Goal: Information Seeking & Learning: Learn about a topic

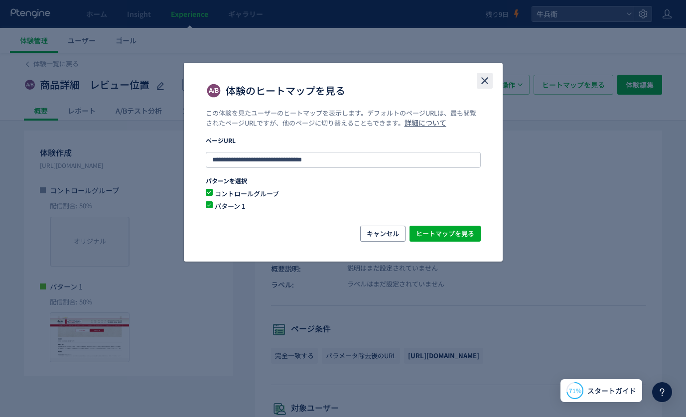
click at [489, 76] on icon "close" at bounding box center [485, 81] width 12 height 12
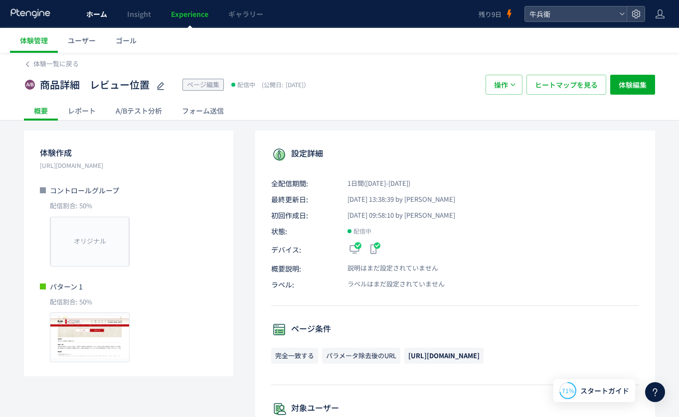
click at [112, 23] on link "ホーム" at bounding box center [96, 14] width 41 height 28
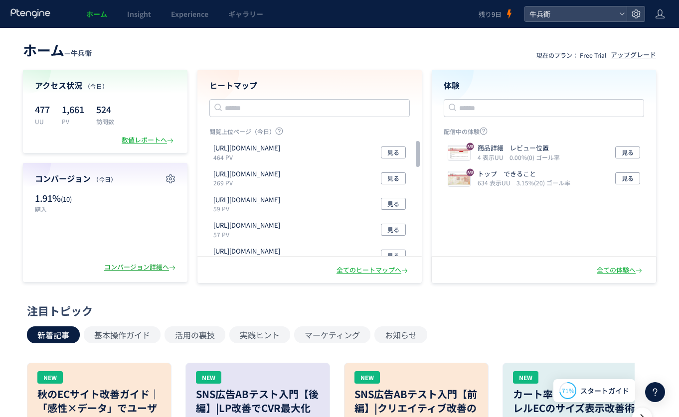
click at [146, 272] on div "コンバージョン詳細へ" at bounding box center [140, 267] width 73 height 9
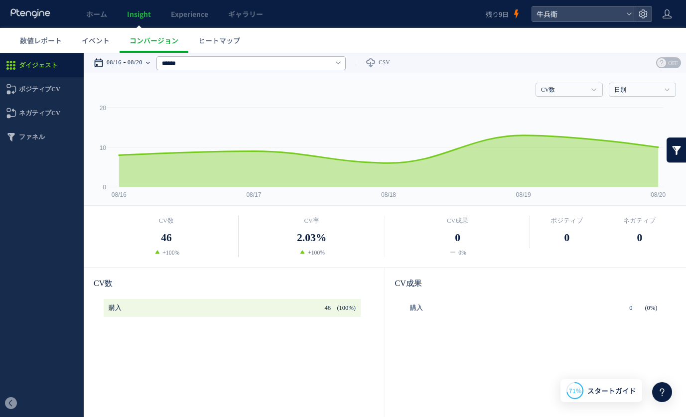
click at [136, 68] on time "08/20" at bounding box center [135, 63] width 15 height 20
click at [530, 198] on icon "Created with Highcharts 4.1.7 08/16 08/17 08/18 08/19 08/20 0 10 20" at bounding box center [381, 154] width 575 height 103
click at [127, 59] on div "08/16 08/20" at bounding box center [125, 63] width 63 height 20
click at [511, 200] on rect at bounding box center [381, 154] width 575 height 103
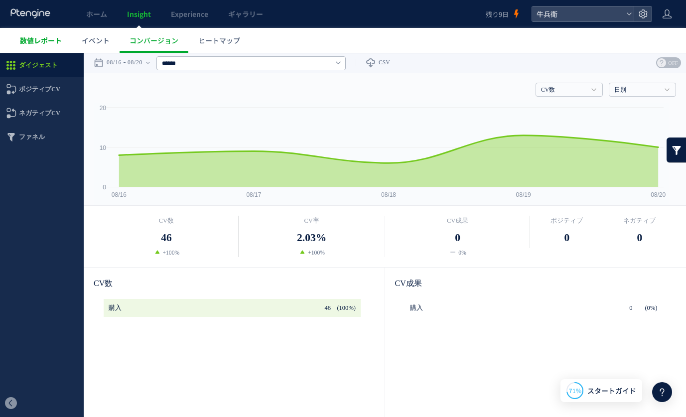
click at [22, 49] on link "数値レポート" at bounding box center [41, 40] width 62 height 25
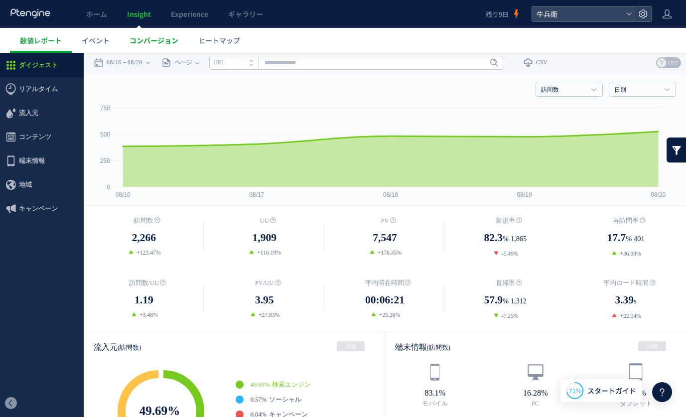
click at [144, 45] on link "コンバージョン" at bounding box center [154, 40] width 69 height 25
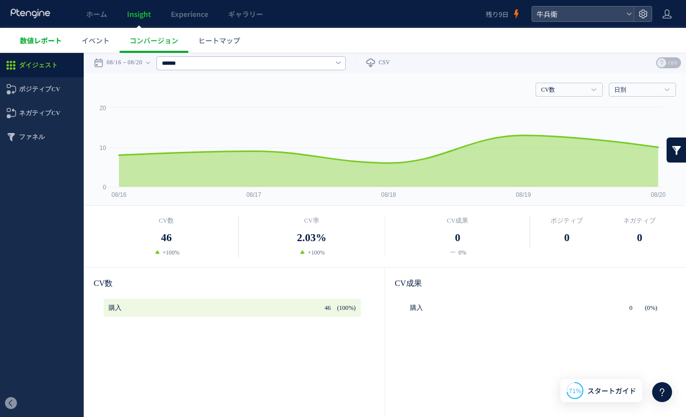
click at [48, 30] on link "数値レポート" at bounding box center [41, 40] width 62 height 25
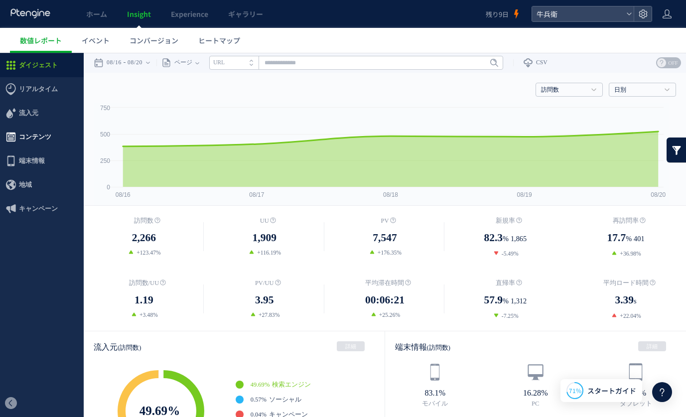
click at [38, 148] on span "コンテンツ" at bounding box center [35, 137] width 32 height 24
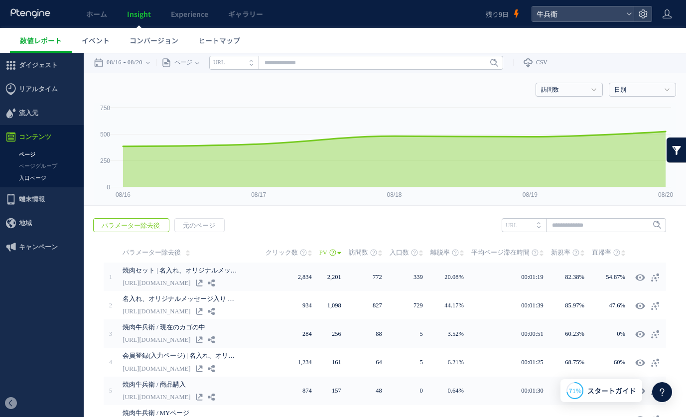
click at [44, 179] on link "入口ページ" at bounding box center [42, 177] width 84 height 11
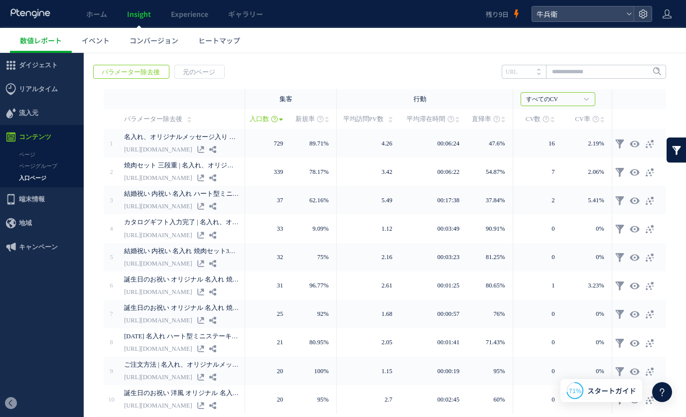
scroll to position [154, 0]
click at [45, 237] on span "キャンペーン" at bounding box center [38, 247] width 39 height 24
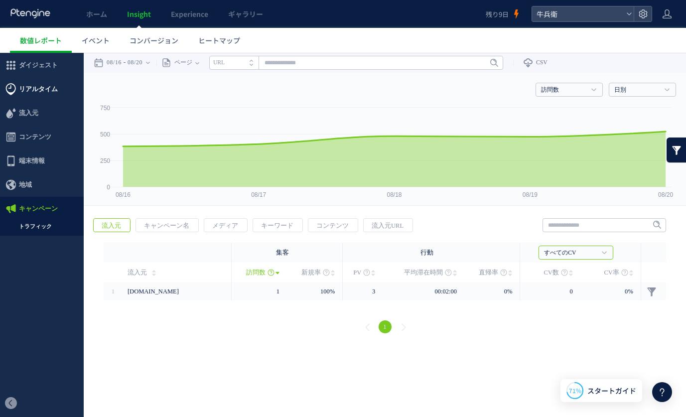
click at [38, 81] on span "リアルタイム" at bounding box center [38, 89] width 39 height 24
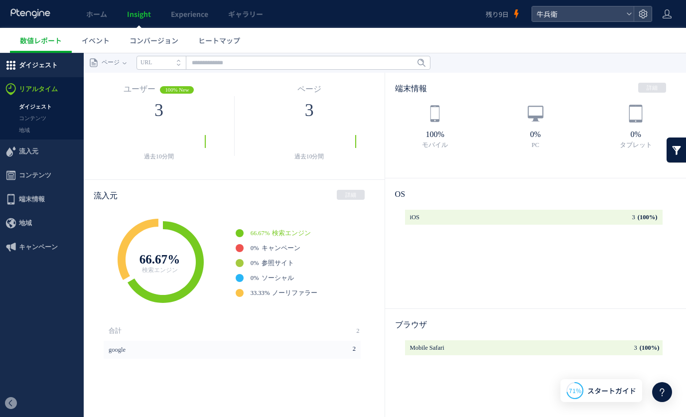
click at [34, 65] on span "ダイジェスト" at bounding box center [38, 65] width 39 height 24
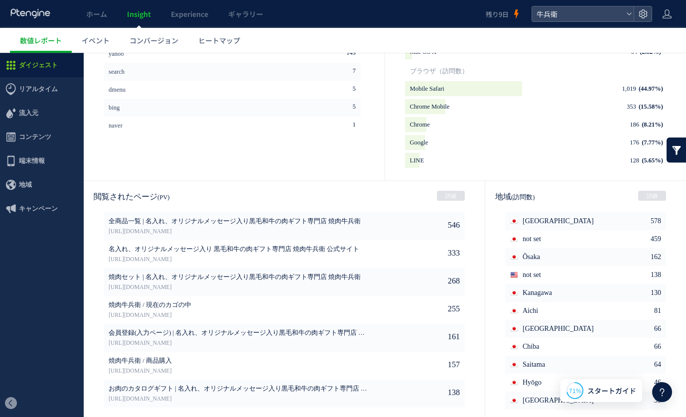
scroll to position [470, 0]
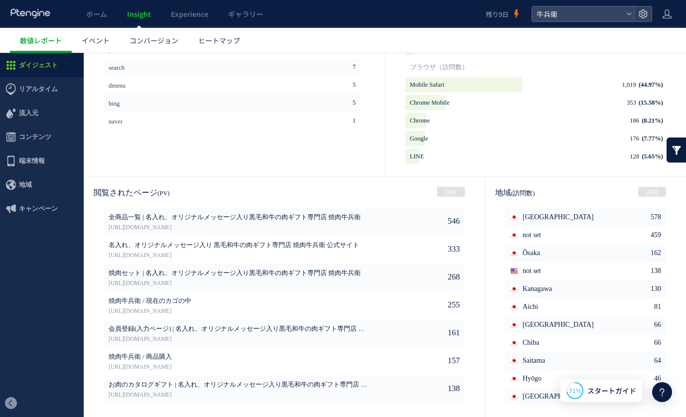
click at [451, 182] on div "閲覧されたページ (PV) 詳細" at bounding box center [284, 192] width 401 height 31
click at [450, 188] on link "詳細" at bounding box center [451, 192] width 28 height 10
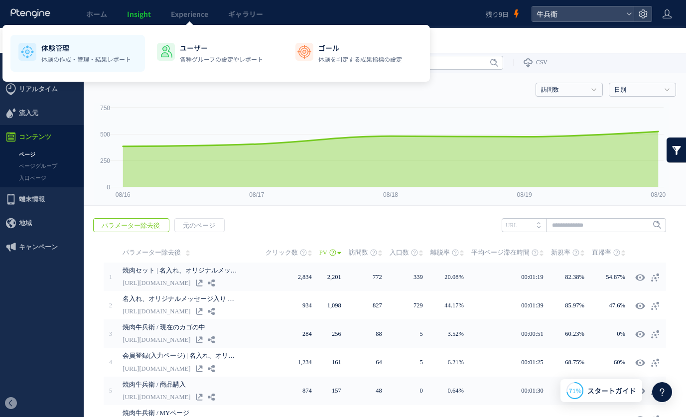
click at [111, 46] on p "体験管理" at bounding box center [86, 48] width 90 height 10
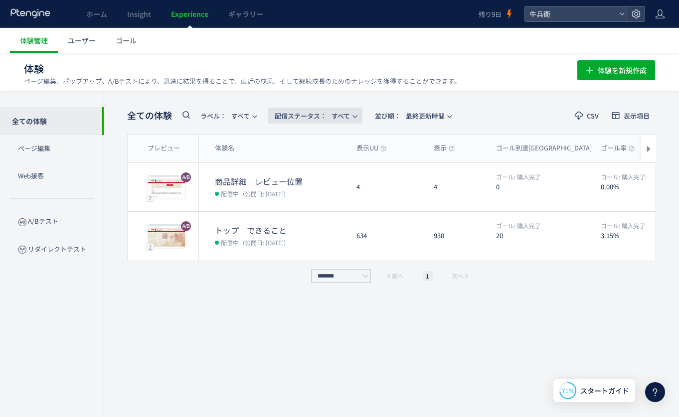
scroll to position [0, 0]
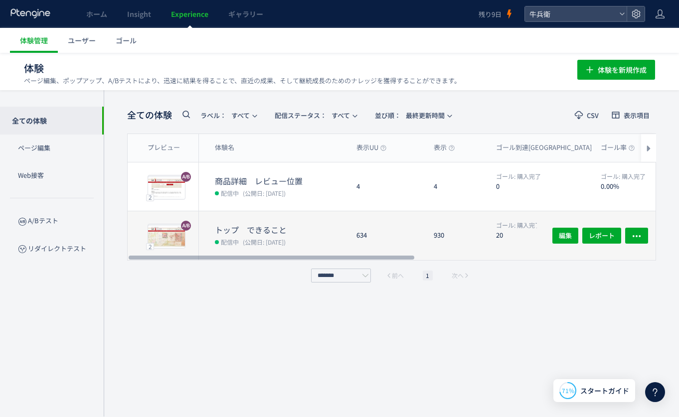
click at [373, 224] on div "634" at bounding box center [386, 235] width 77 height 49
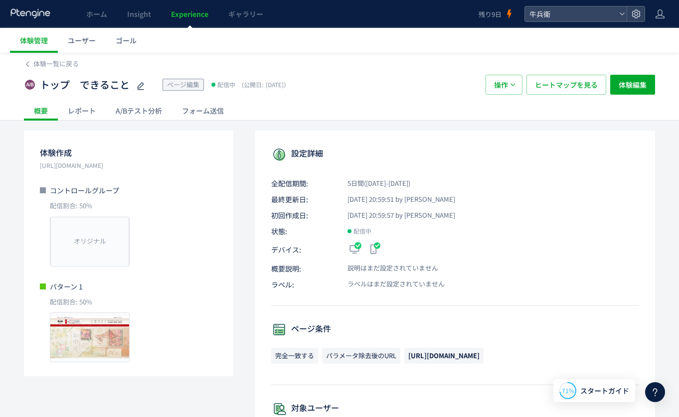
click at [152, 109] on div "A/Bテスト分析" at bounding box center [139, 111] width 66 height 20
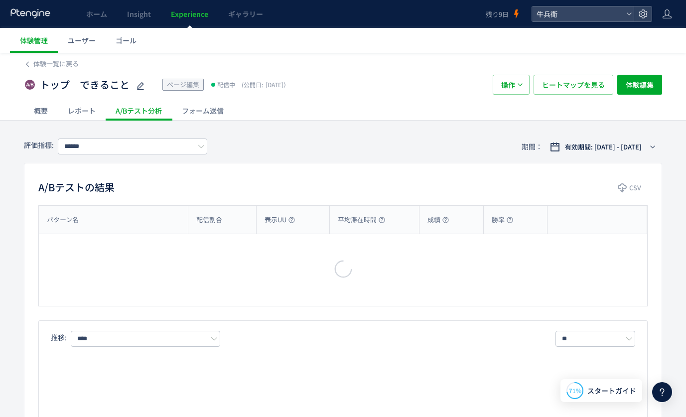
type input "****"
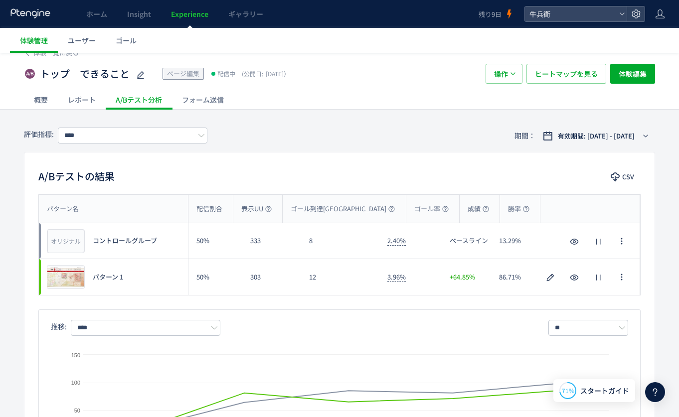
scroll to position [16, 0]
